Goal: Task Accomplishment & Management: Manage account settings

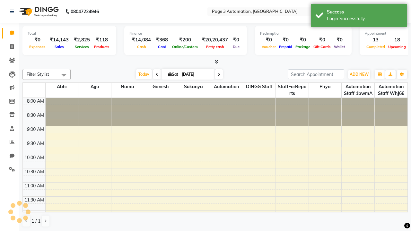
select select "en"
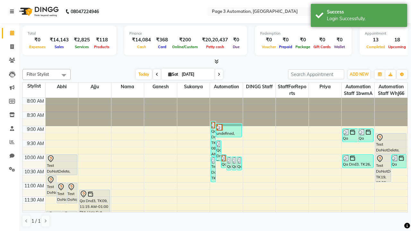
click at [13, 12] on icon at bounding box center [12, 11] width 4 height 4
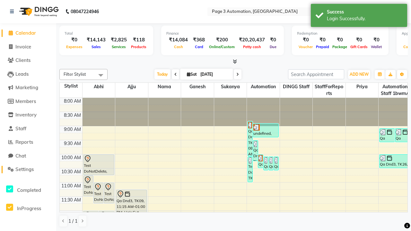
click at [28, 170] on span "Settings" at bounding box center [24, 169] width 18 height 6
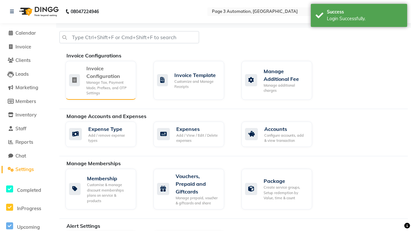
click at [101, 80] on div "Manage Tax, Payment Mode, Prefixes, and OTP Settings" at bounding box center [108, 88] width 45 height 16
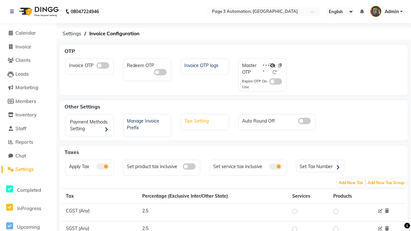
click at [206, 120] on div "Tips Setting" at bounding box center [206, 120] width 46 height 8
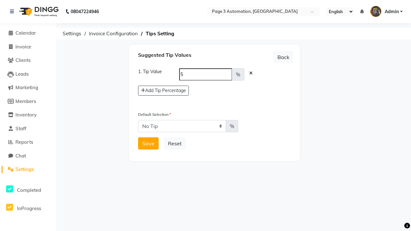
select select "5"
click at [148, 144] on button "Save" at bounding box center [148, 143] width 21 height 12
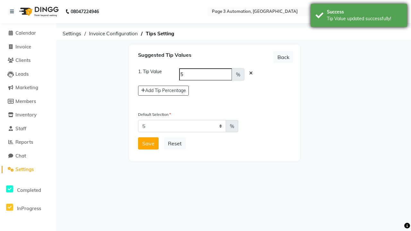
click at [359, 16] on div "Tip Value updated successfully!" at bounding box center [364, 18] width 75 height 7
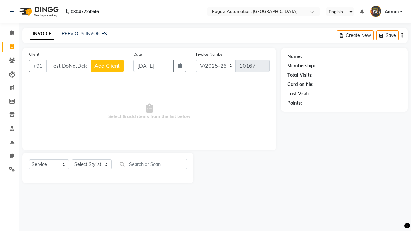
select select "2774"
select select "service"
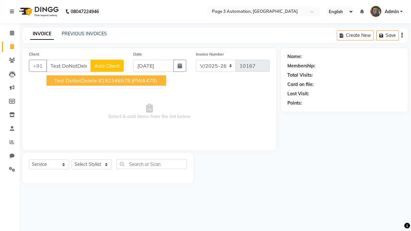
click at [107, 81] on ngb-highlight "8192346578" at bounding box center [114, 80] width 32 height 6
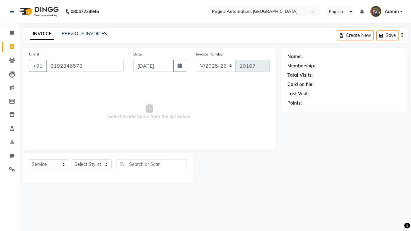
type input "8192346578"
select select "712"
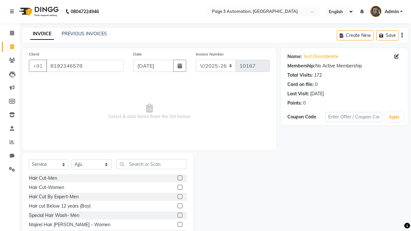
click at [180, 197] on label at bounding box center [180, 196] width 5 height 5
click at [180, 197] on input "checkbox" at bounding box center [180, 197] width 4 height 4
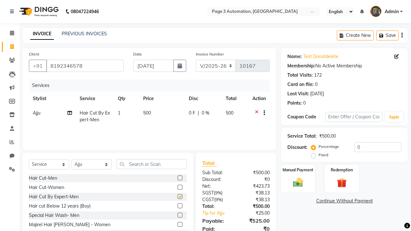
checkbox input "false"
click at [13, 12] on icon at bounding box center [12, 11] width 4 height 4
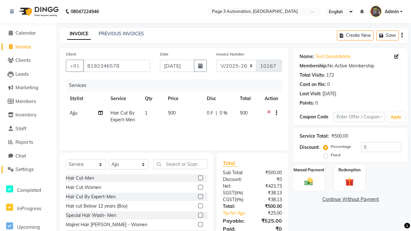
click at [28, 170] on span "Settings" at bounding box center [24, 169] width 18 height 6
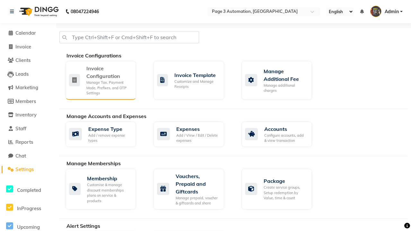
click at [101, 80] on div "Manage Tax, Payment Mode, Prefixes, and OTP Settings" at bounding box center [108, 88] width 45 height 16
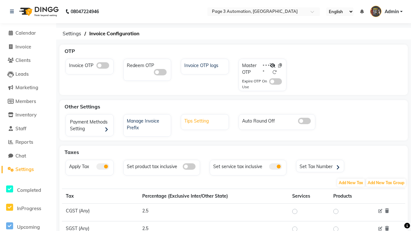
click at [206, 120] on div "Tips Setting" at bounding box center [206, 120] width 46 height 8
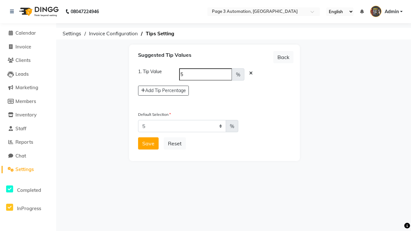
select select "0"
click at [148, 144] on button "Save" at bounding box center [148, 143] width 21 height 12
